Goal: Information Seeking & Learning: Find specific fact

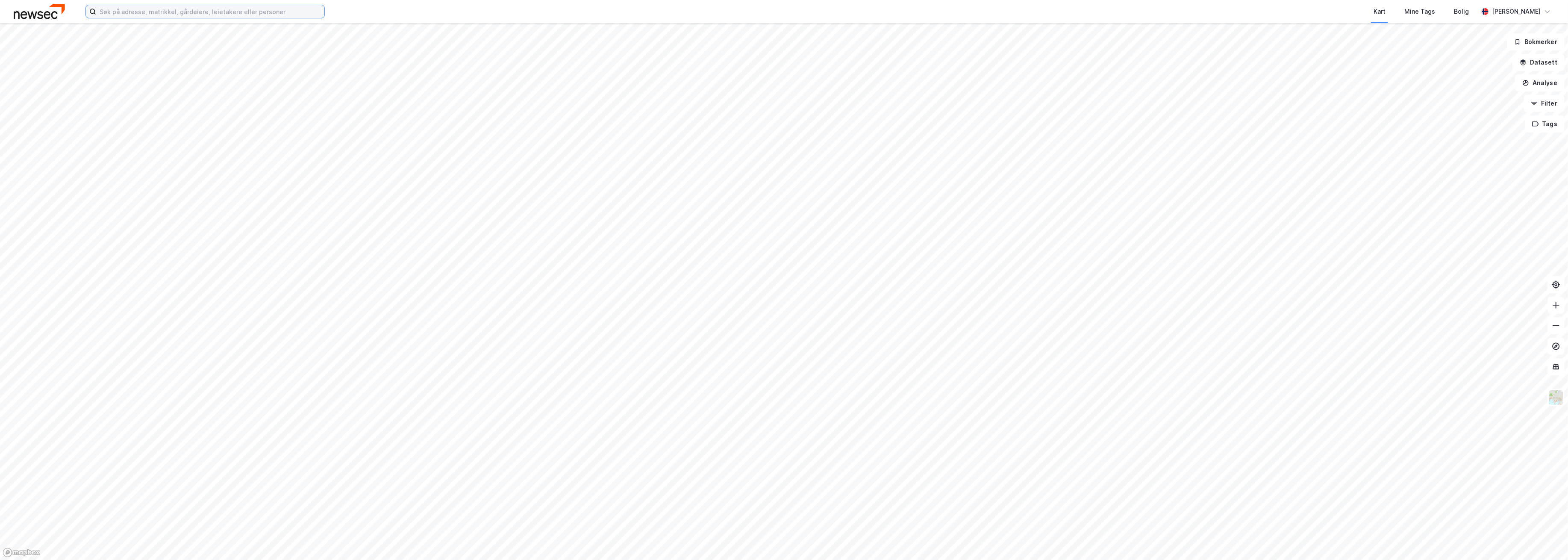
click at [245, 14] on input at bounding box center [210, 11] width 228 height 13
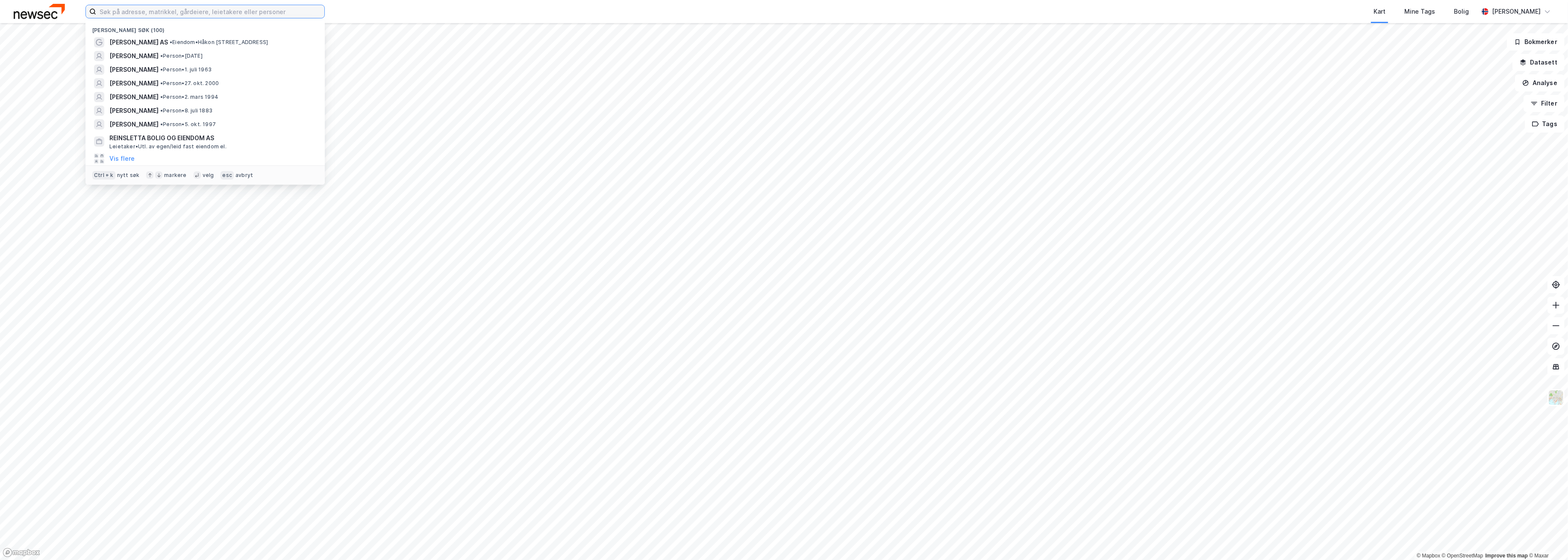
paste input "[STREET_ADDRESS]"
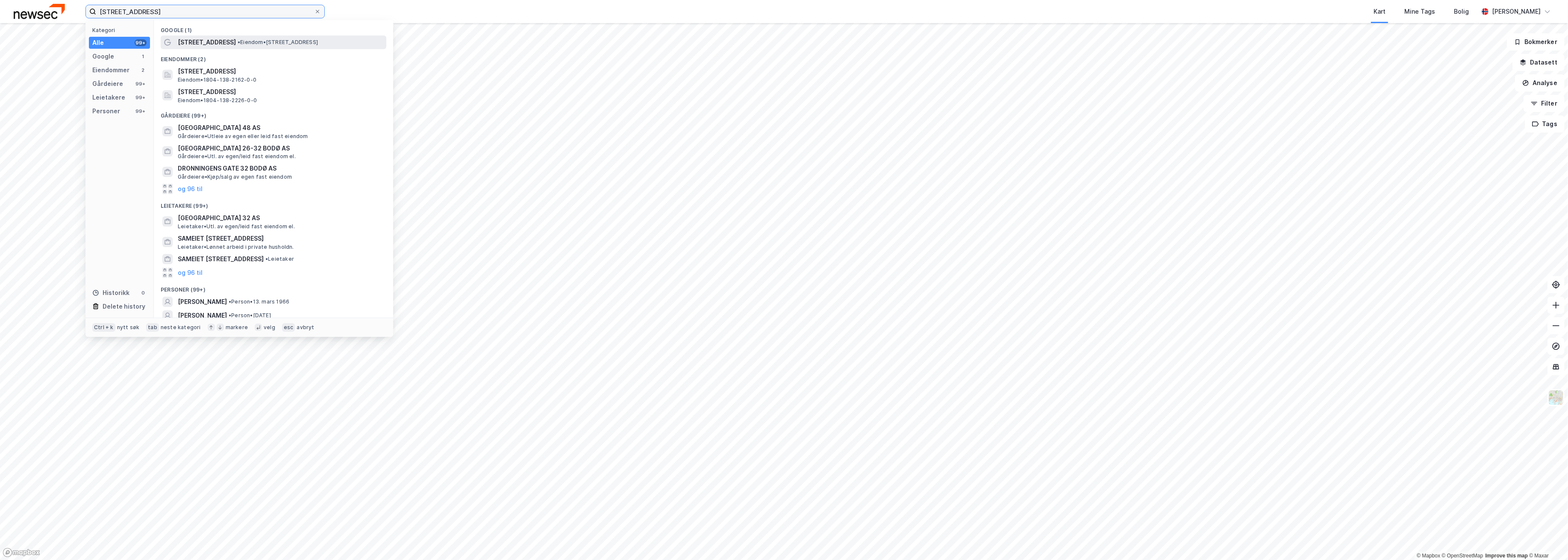
type input "[STREET_ADDRESS]"
click at [245, 46] on div "[STREET_ADDRESS] • Eiendom • [STREET_ADDRESS]" at bounding box center [281, 42] width 207 height 10
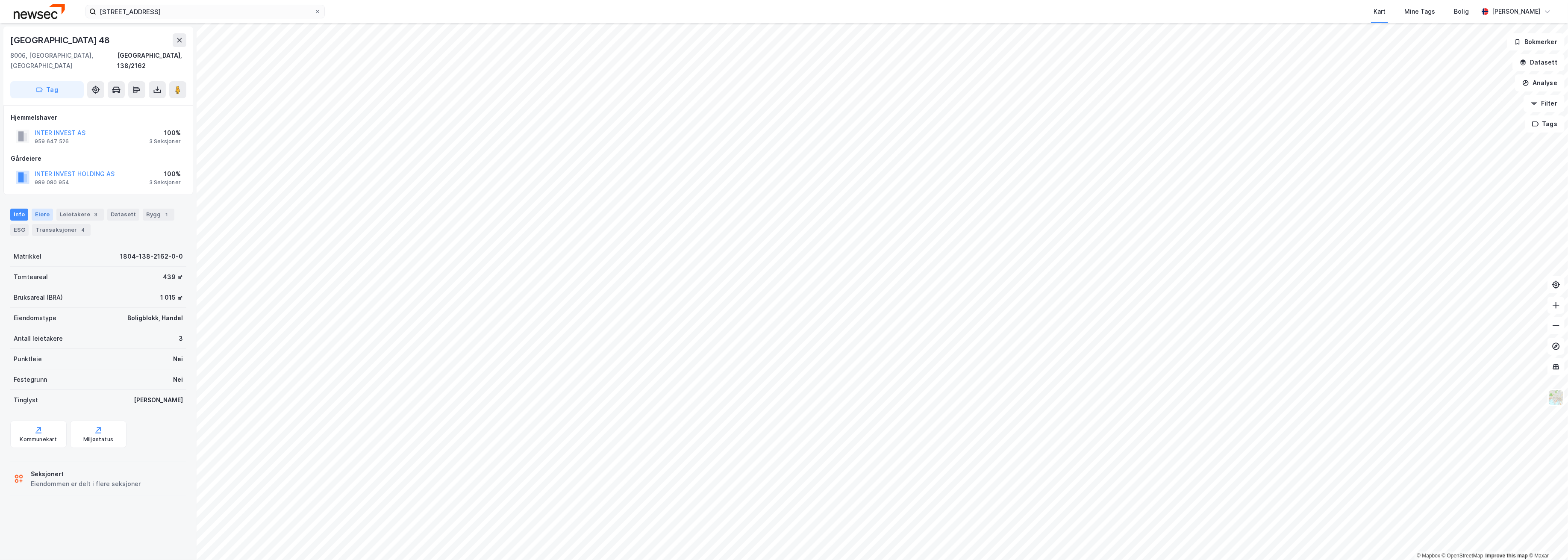
click at [41, 209] on div "Eiere" at bounding box center [42, 215] width 21 height 12
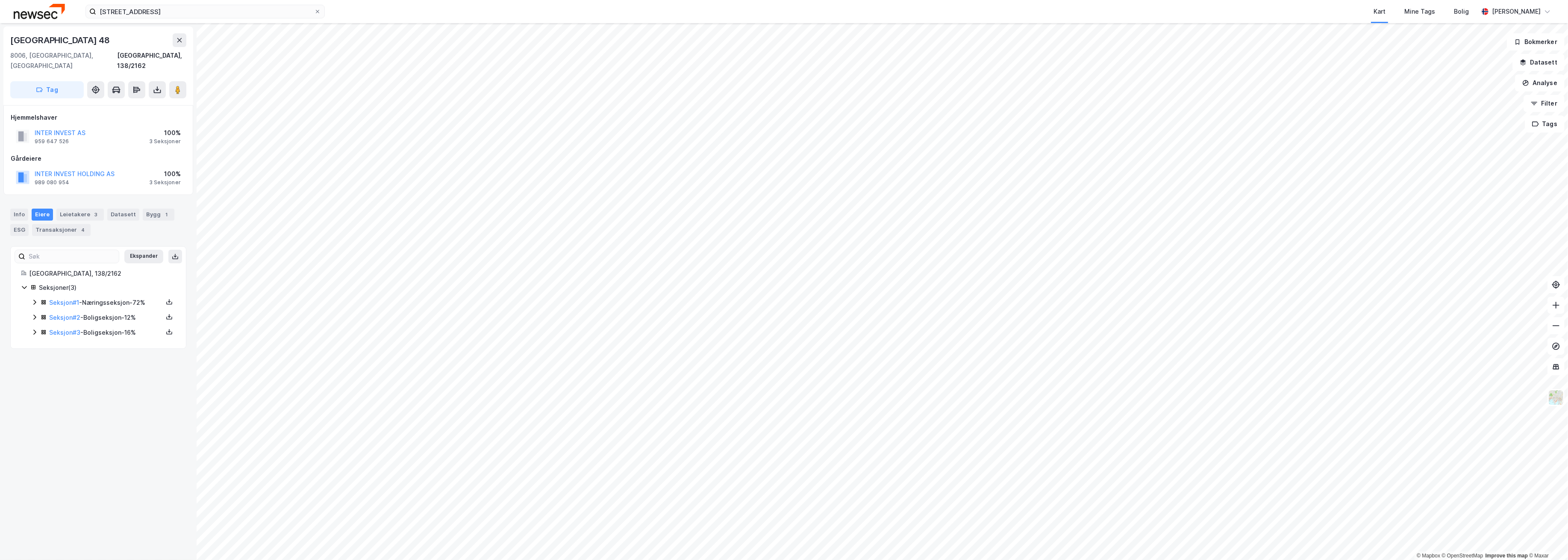
click at [35, 299] on icon at bounding box center [34, 302] width 7 height 7
click at [32, 357] on icon at bounding box center [34, 360] width 7 height 7
click at [34, 416] on icon at bounding box center [34, 419] width 7 height 7
click at [66, 343] on icon at bounding box center [65, 346] width 2 height 5
click at [65, 421] on icon at bounding box center [65, 419] width 7 height 7
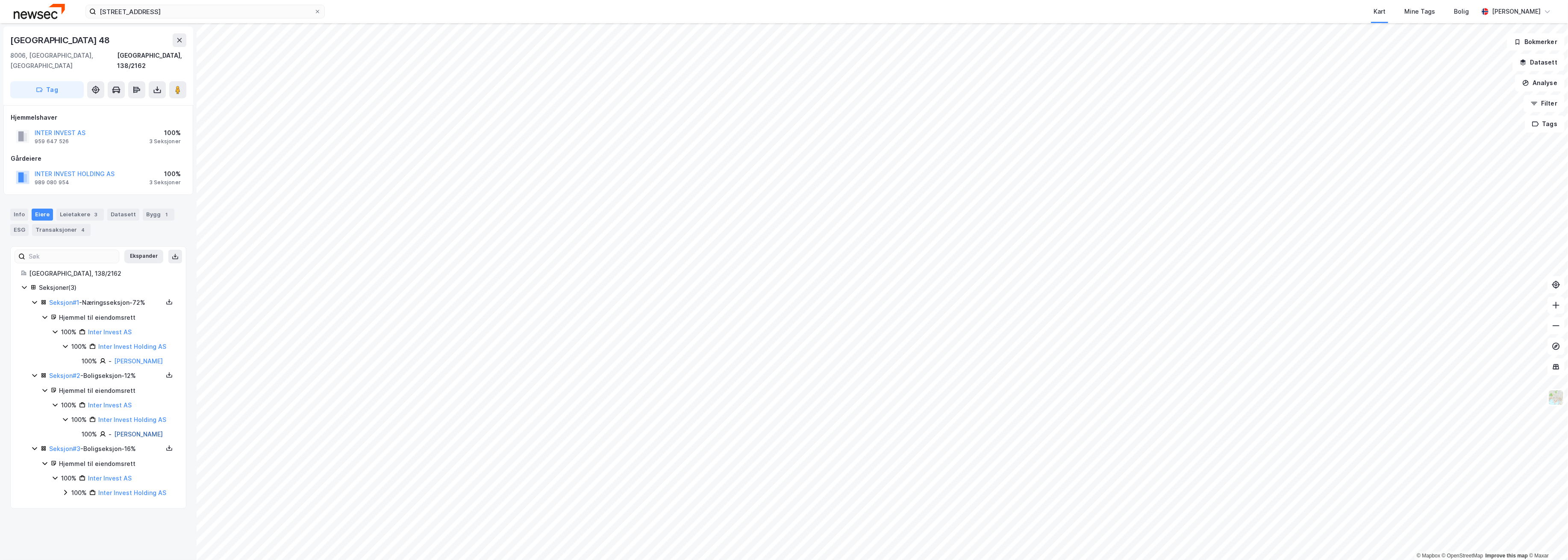
click at [120, 438] on link "[PERSON_NAME]" at bounding box center [138, 434] width 49 height 7
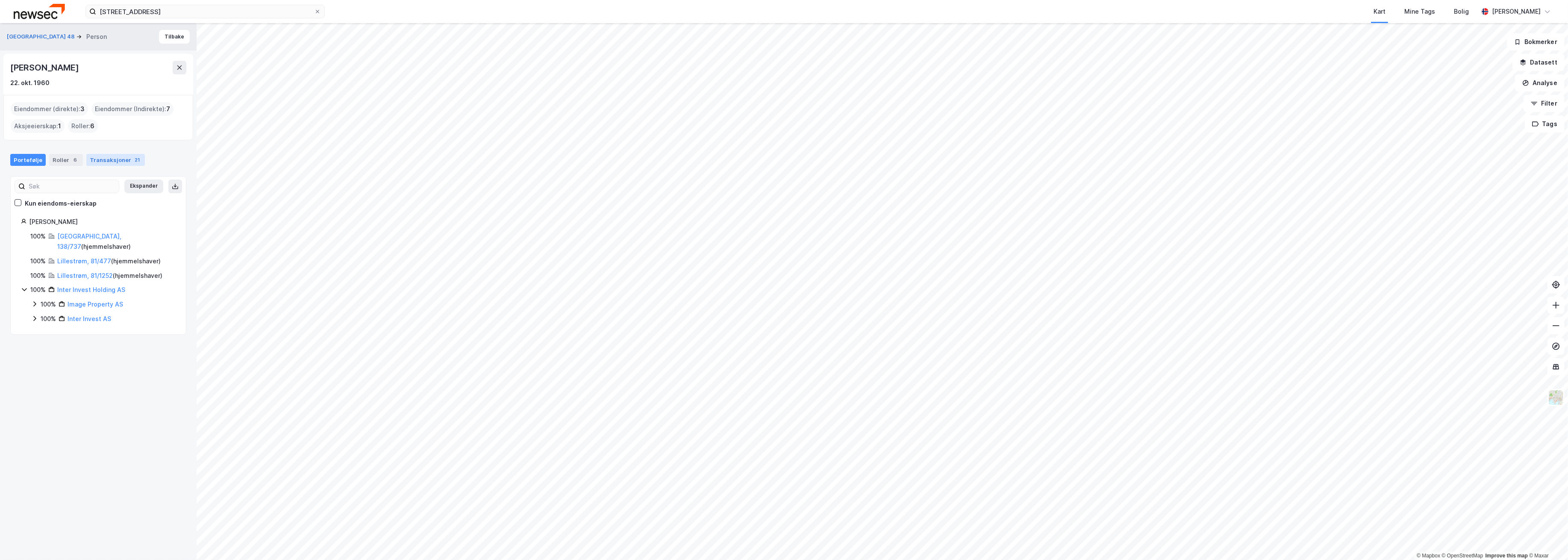
click at [101, 161] on div "Transaksjoner 21" at bounding box center [116, 160] width 58 height 12
